Goal: Task Accomplishment & Management: Manage account settings

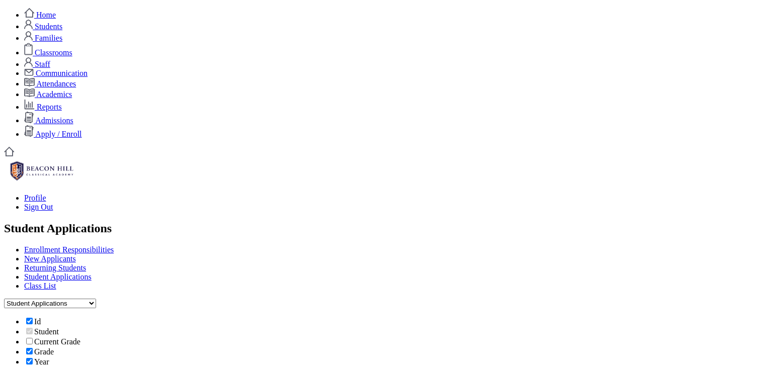
scroll to position [95, 0]
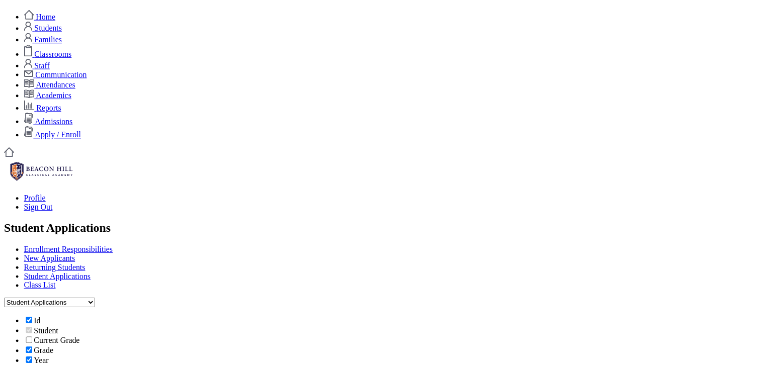
scroll to position [0, 87]
type input "lehr"
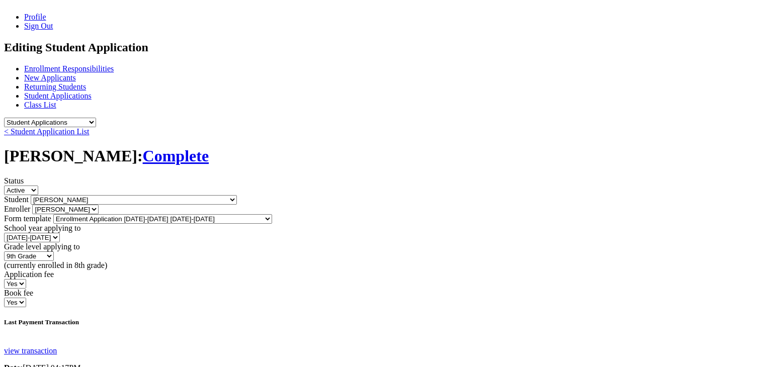
scroll to position [181, 0]
click at [272, 214] on select "Enrollment Application 2025-2026 Admissions Application 2025-2026 Enrollment Ap…" at bounding box center [162, 219] width 219 height 10
select select "37"
click at [144, 214] on select "Enrollment Application 2025-2026 Admissions Application 2025-2026 Enrollment Ap…" at bounding box center [162, 219] width 219 height 10
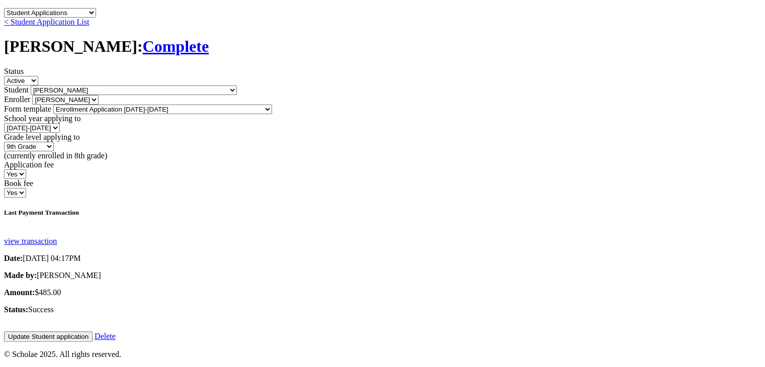
click at [93, 332] on input "Update Student application" at bounding box center [48, 337] width 89 height 11
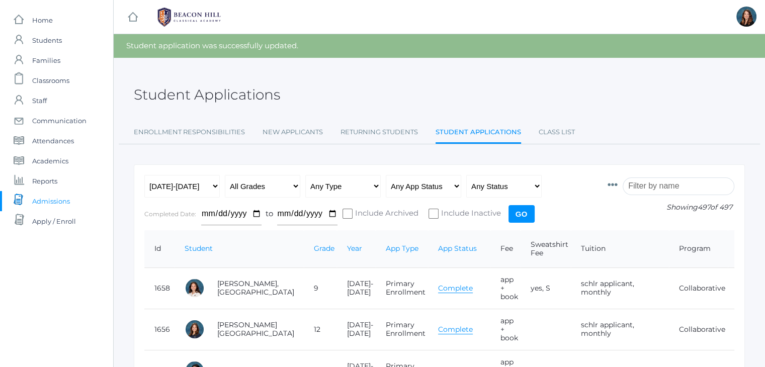
click at [644, 186] on input "search" at bounding box center [679, 187] width 112 height 18
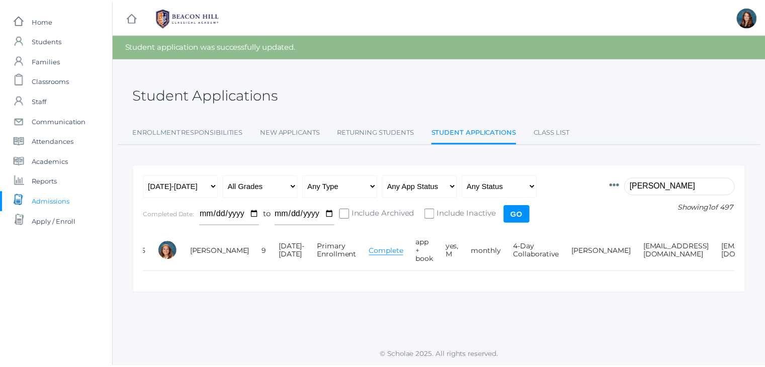
scroll to position [0, 87]
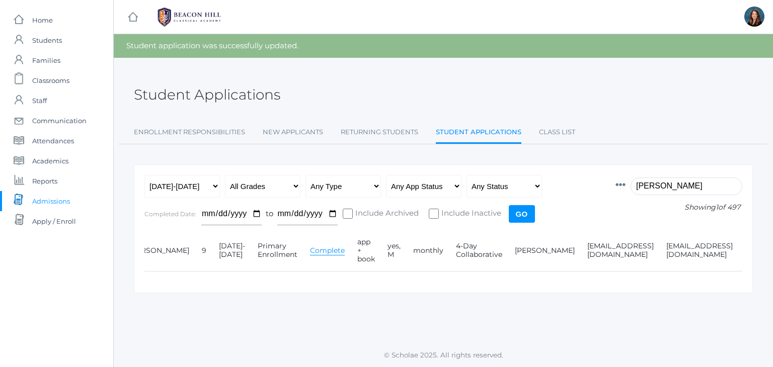
click at [648, 184] on input "lehr" at bounding box center [686, 187] width 112 height 18
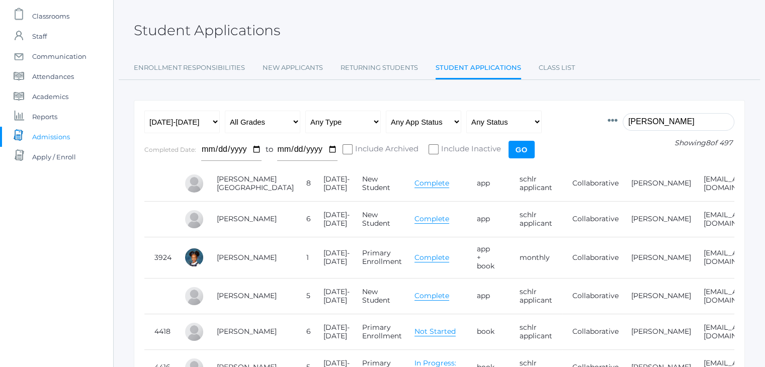
scroll to position [0, 0]
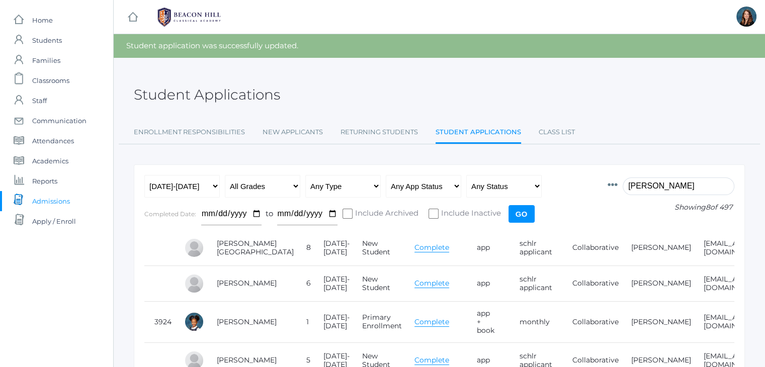
click at [646, 191] on input "harris" at bounding box center [679, 187] width 112 height 18
type input "harris"
click at [432, 215] on input "Include Inactive" at bounding box center [434, 214] width 10 height 10
checkbox input "true"
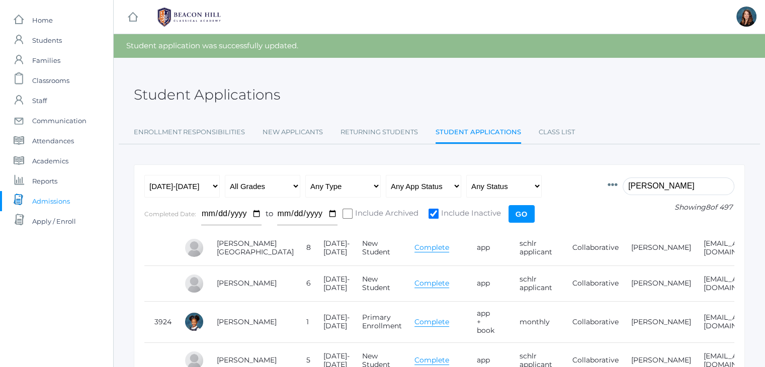
click at [517, 209] on input "Go" at bounding box center [522, 214] width 26 height 18
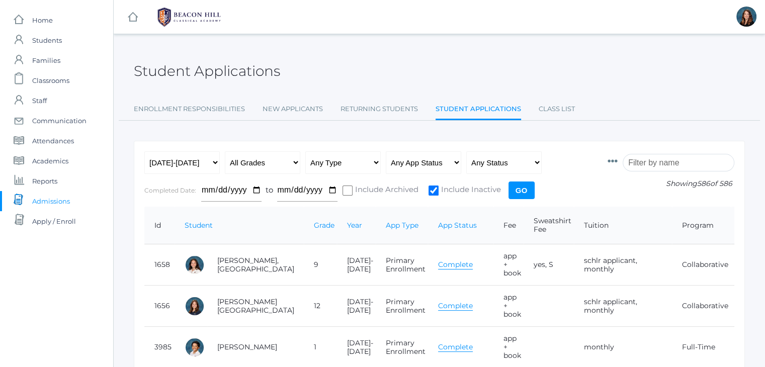
click at [654, 162] on input "search" at bounding box center [679, 163] width 112 height 18
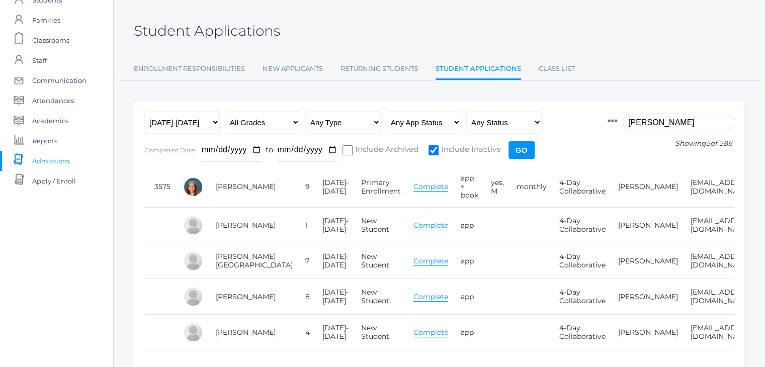
scroll to position [40, 0]
type input "lehr"
click at [618, 121] on icon at bounding box center [613, 121] width 10 height 10
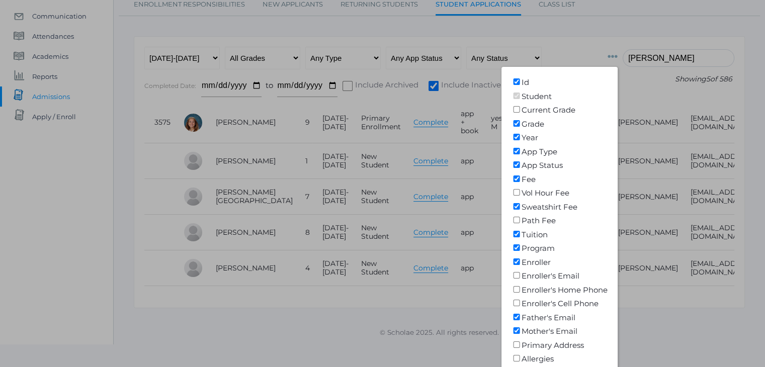
scroll to position [108, 0]
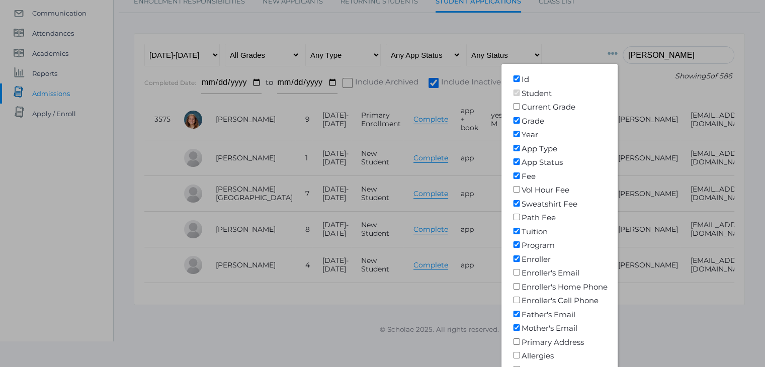
click at [575, 36] on div at bounding box center [382, 183] width 765 height 367
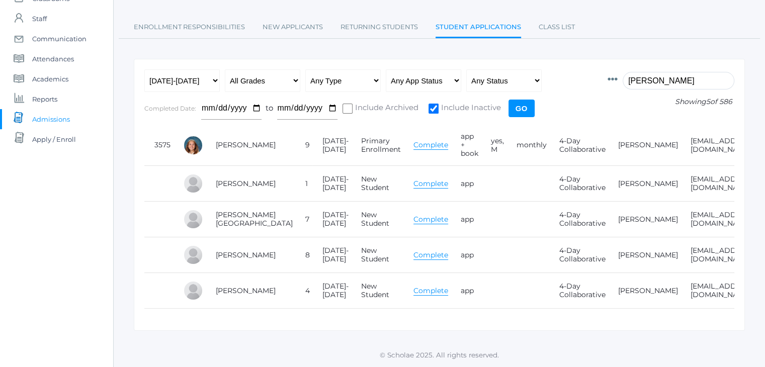
click at [436, 104] on input "Include Inactive" at bounding box center [434, 109] width 10 height 10
checkbox input "false"
click at [521, 100] on input "Go" at bounding box center [522, 109] width 26 height 18
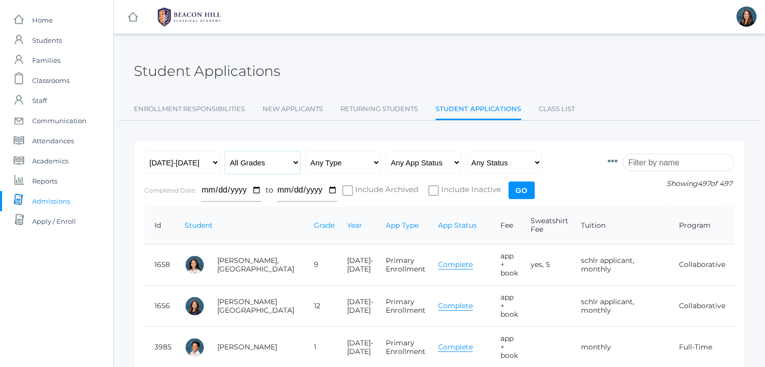
click at [297, 166] on select "All Grades Grammar - Kindergarten - 1st Grade - 2nd Grade - 3rd Grade - 4th Gra…" at bounding box center [262, 162] width 75 height 23
click at [225, 151] on select "All Grades Grammar - Kindergarten - 1st Grade - 2nd Grade - 3rd Grade - 4th Gra…" at bounding box center [262, 162] width 75 height 23
click at [296, 164] on select "All Grades Grammar - Kindergarten - 1st Grade - 2nd Grade - 3rd Grade - 4th Gra…" at bounding box center [262, 162] width 75 height 23
click at [225, 151] on select "All Grades Grammar - Kindergarten - 1st Grade - 2nd Grade - 3rd Grade - 4th Gra…" at bounding box center [262, 162] width 75 height 23
click at [294, 162] on select "All Grades Grammar - Kindergarten - 1st Grade - 2nd Grade - 3rd Grade - 4th Gra…" at bounding box center [262, 162] width 75 height 23
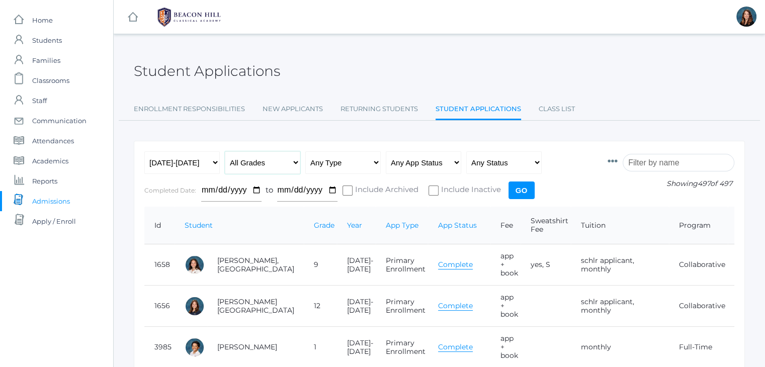
select select "grammar"
click at [225, 151] on select "All Grades Grammar - Kindergarten - 1st Grade - 2nd Grade - 3rd Grade - 4th Gra…" at bounding box center [262, 162] width 75 height 23
click at [524, 188] on input "Go" at bounding box center [522, 191] width 26 height 18
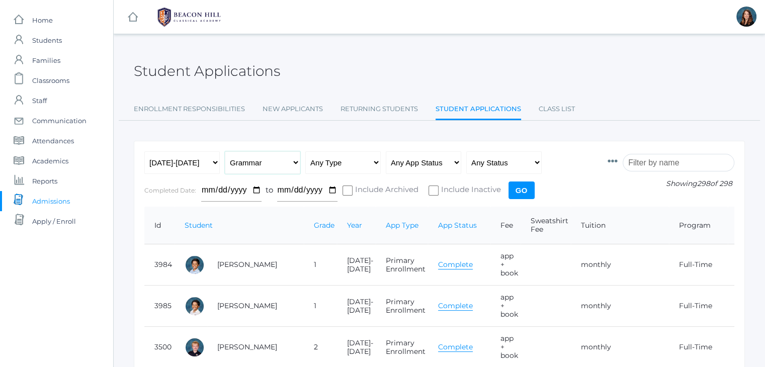
click at [293, 162] on select "All Grades Grammar - Kindergarten - 1st Grade - 2nd Grade - 3rd Grade - 4th Gra…" at bounding box center [262, 162] width 75 height 23
select select "rhetoric"
click at [225, 151] on select "All Grades Grammar - Kindergarten - 1st Grade - 2nd Grade - 3rd Grade - 4th Gra…" at bounding box center [262, 162] width 75 height 23
click at [523, 186] on input "Go" at bounding box center [522, 191] width 26 height 18
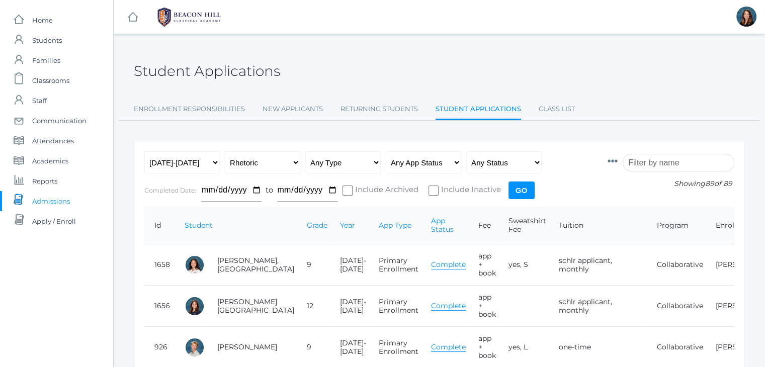
click at [648, 161] on input "search" at bounding box center [679, 163] width 112 height 18
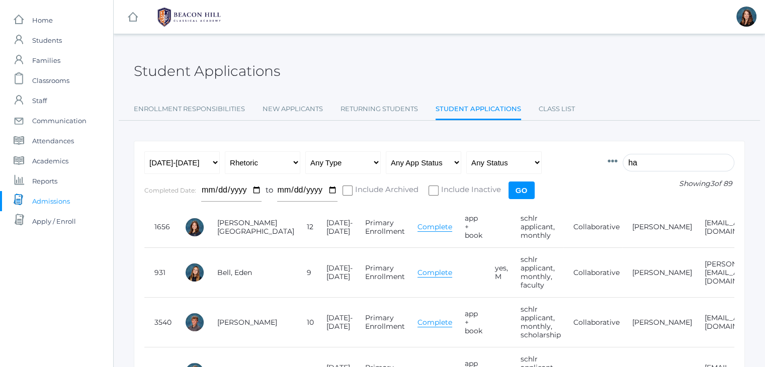
type input "h"
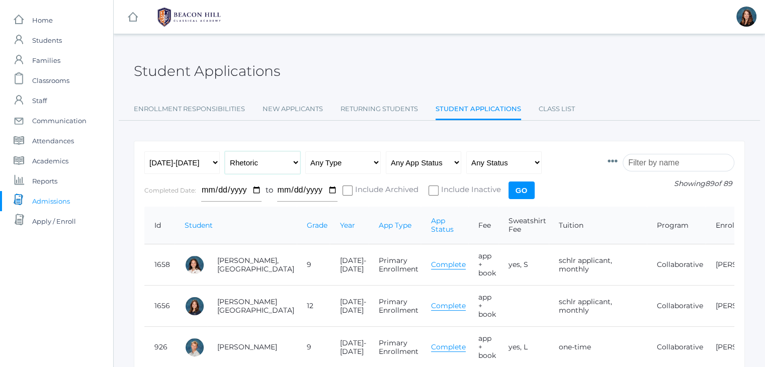
drag, startPoint x: 294, startPoint y: 162, endPoint x: 283, endPoint y: 93, distance: 69.7
select select "any"
click at [225, 151] on select "All Grades Grammar - Kindergarten - 1st Grade - 2nd Grade - 3rd Grade - 4th Gra…" at bounding box center [262, 162] width 75 height 23
click at [651, 160] on input "search" at bounding box center [679, 163] width 112 height 18
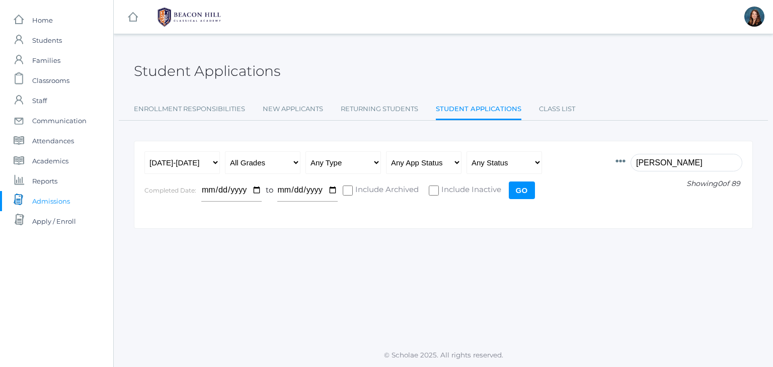
type input "harris"
click at [523, 191] on input "Go" at bounding box center [522, 191] width 26 height 18
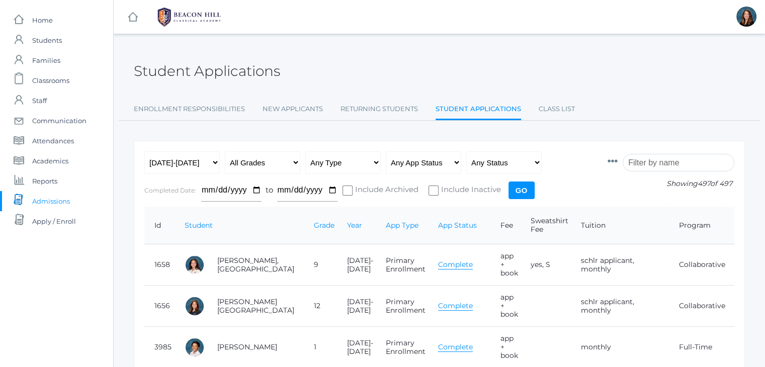
click at [659, 163] on input "search" at bounding box center [679, 163] width 112 height 18
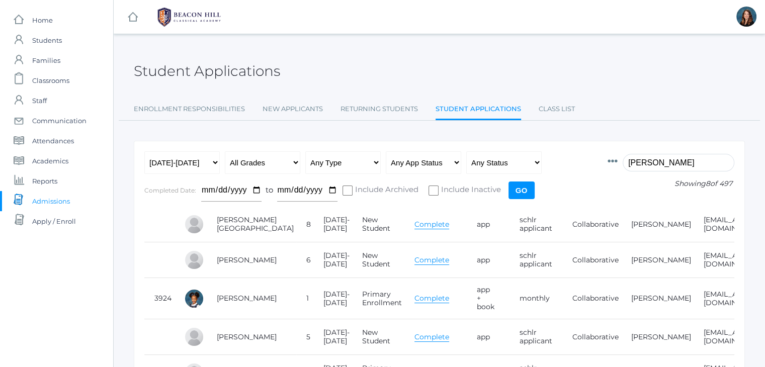
scroll to position [59, 0]
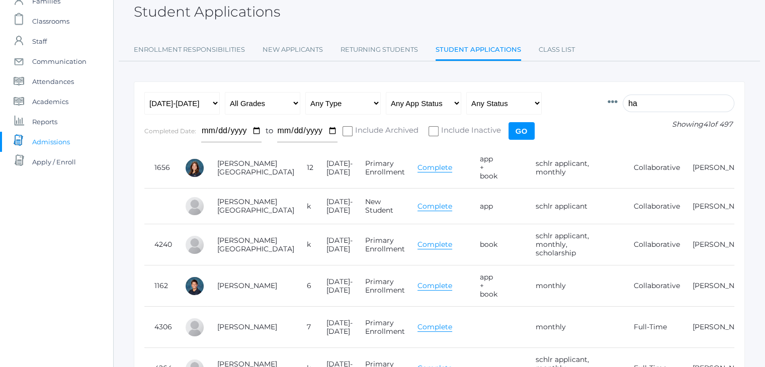
type input "h"
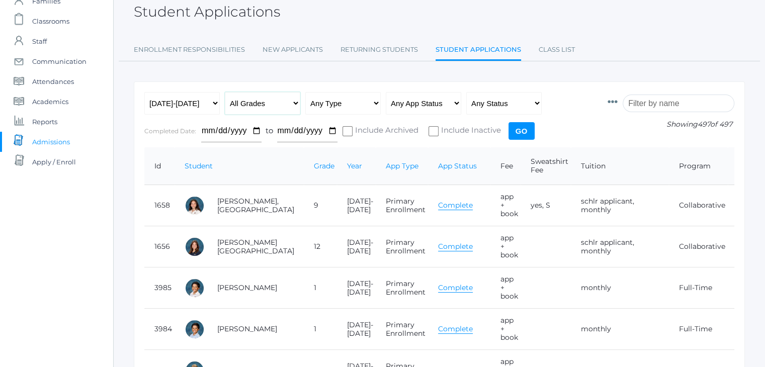
click at [297, 103] on select "All Grades Grammar - Kindergarten - 1st Grade - 2nd Grade - 3rd Grade - 4th Gra…" at bounding box center [262, 103] width 75 height 23
select select "rhetoric"
click at [225, 92] on select "All Grades Grammar - Kindergarten - 1st Grade - 2nd Grade - 3rd Grade - 4th Gra…" at bounding box center [262, 103] width 75 height 23
click at [518, 126] on input "Go" at bounding box center [522, 131] width 26 height 18
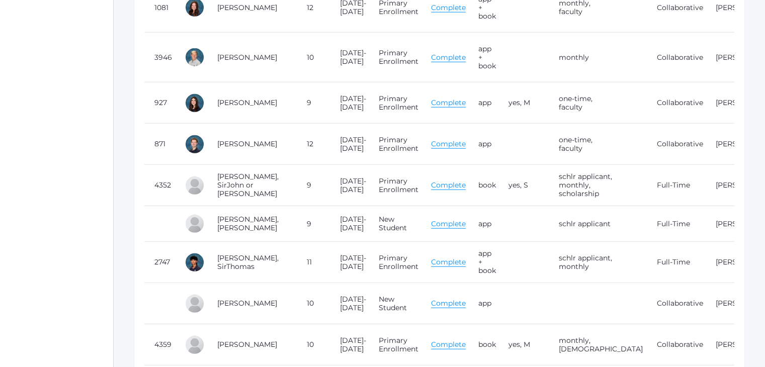
scroll to position [2497, 0]
